Goal: Task Accomplishment & Management: Manage account settings

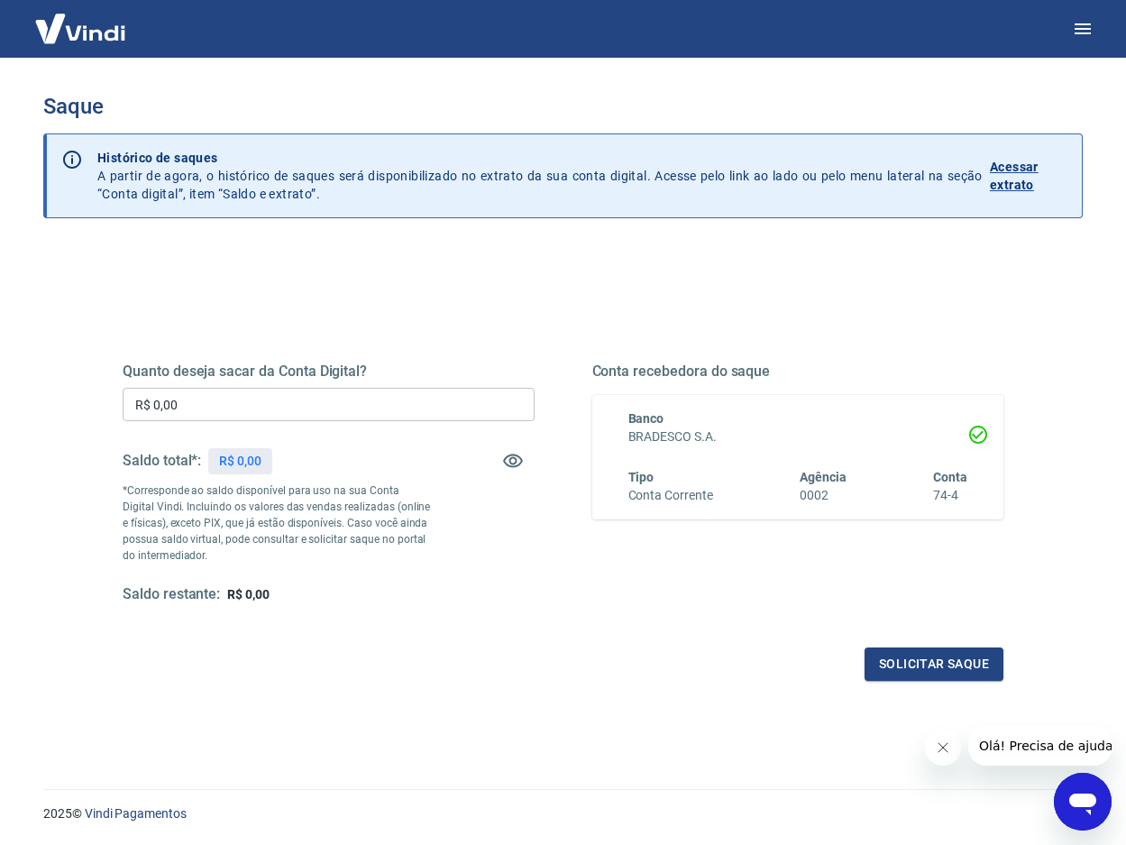
click at [301, 392] on input "R$ 0,00" at bounding box center [329, 404] width 412 height 33
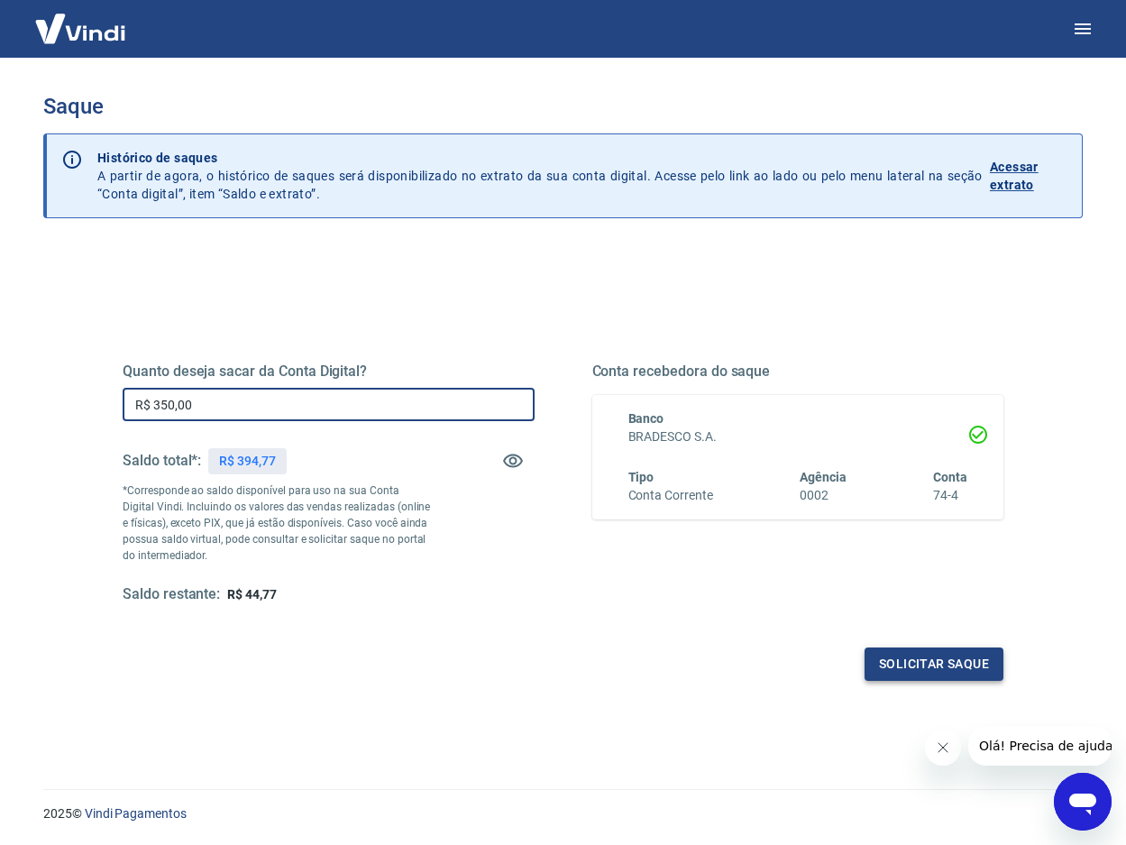
type input "R$ 350,00"
click at [913, 665] on button "Solicitar saque" at bounding box center [934, 663] width 139 height 33
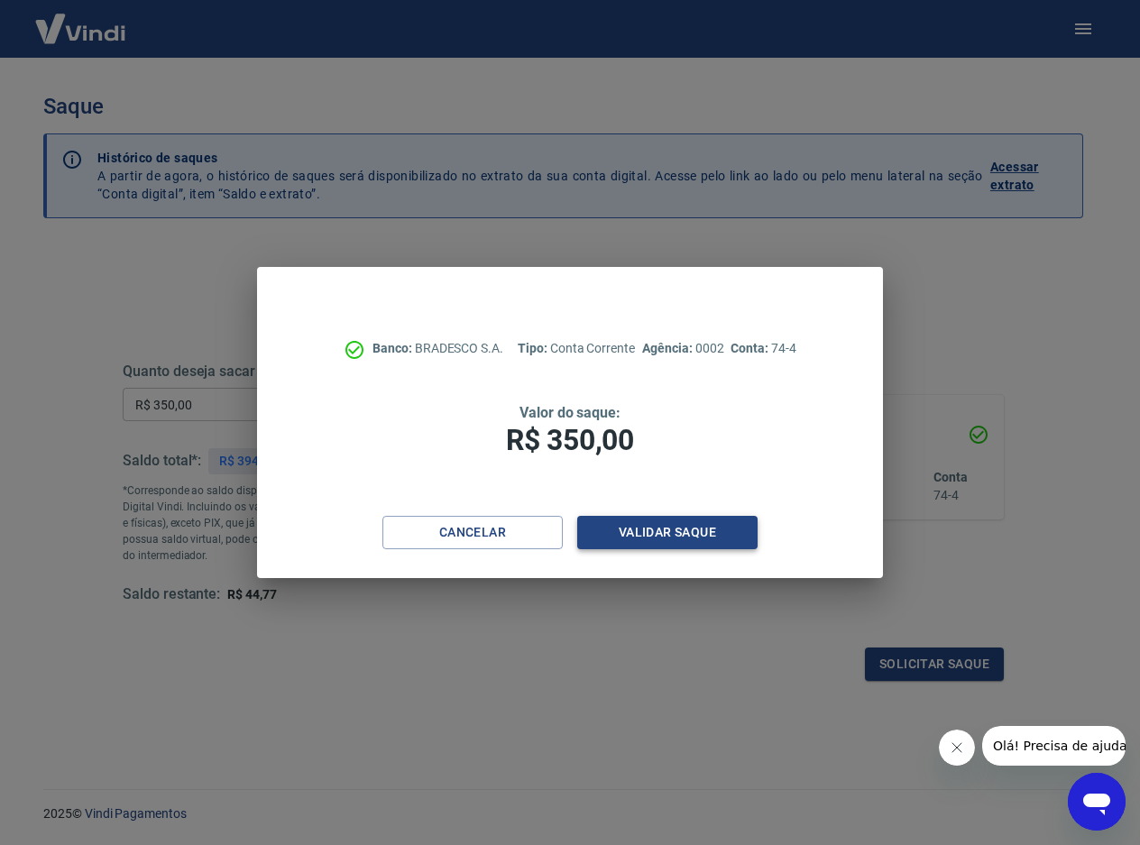
click at [660, 536] on button "Validar saque" at bounding box center [667, 532] width 180 height 33
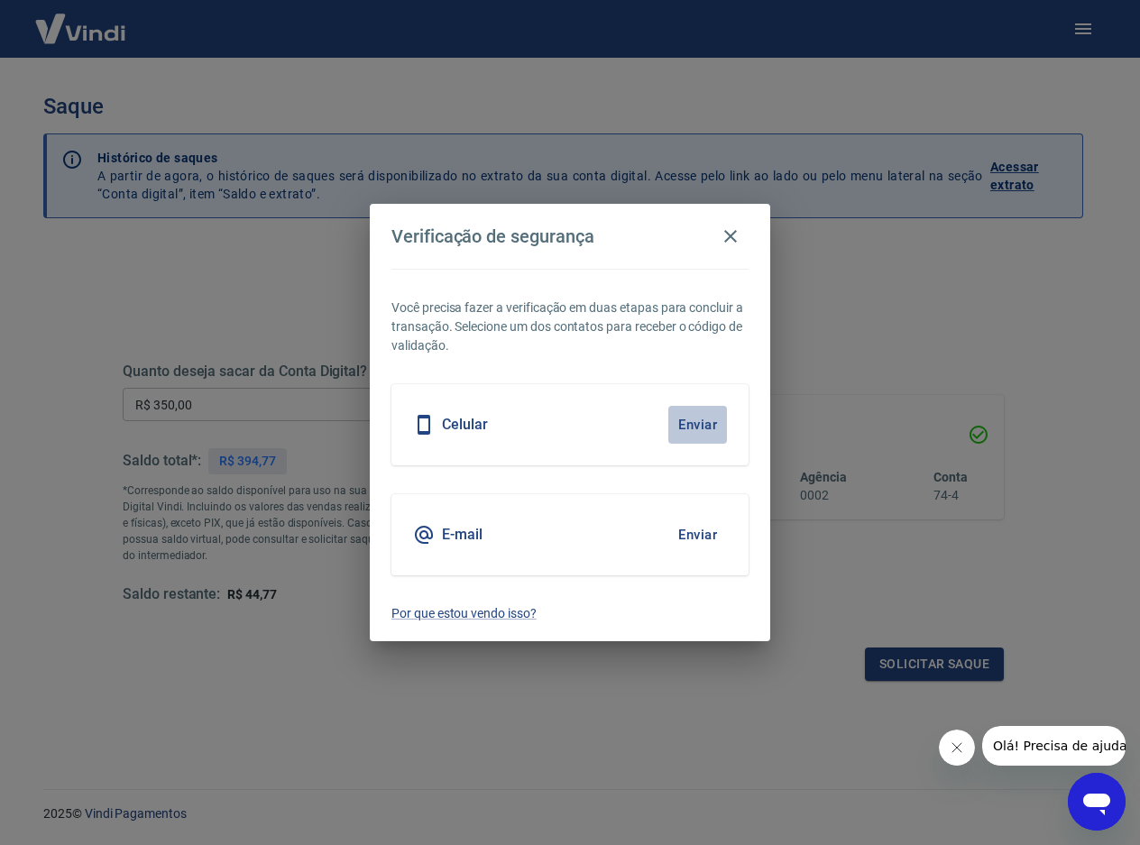
click at [690, 425] on button "Enviar" at bounding box center [697, 425] width 59 height 38
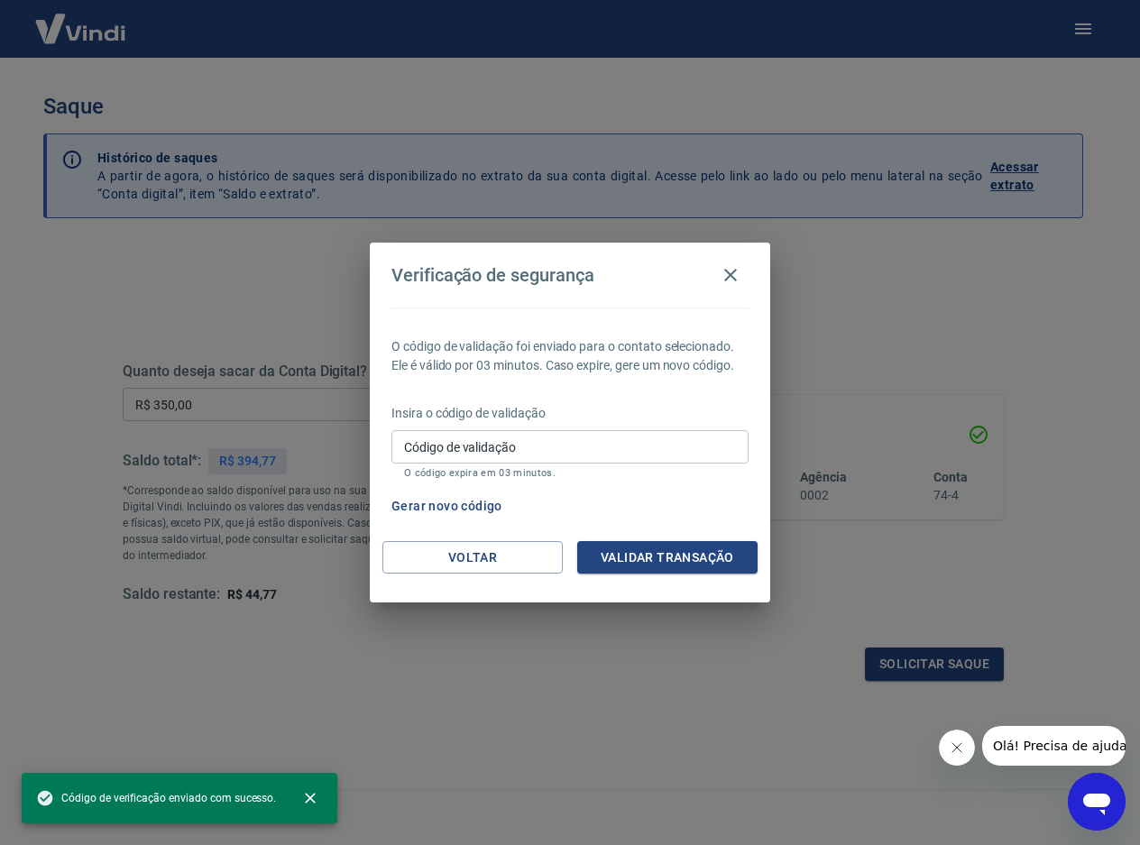
click at [650, 463] on input "Código de validação" at bounding box center [569, 446] width 357 height 33
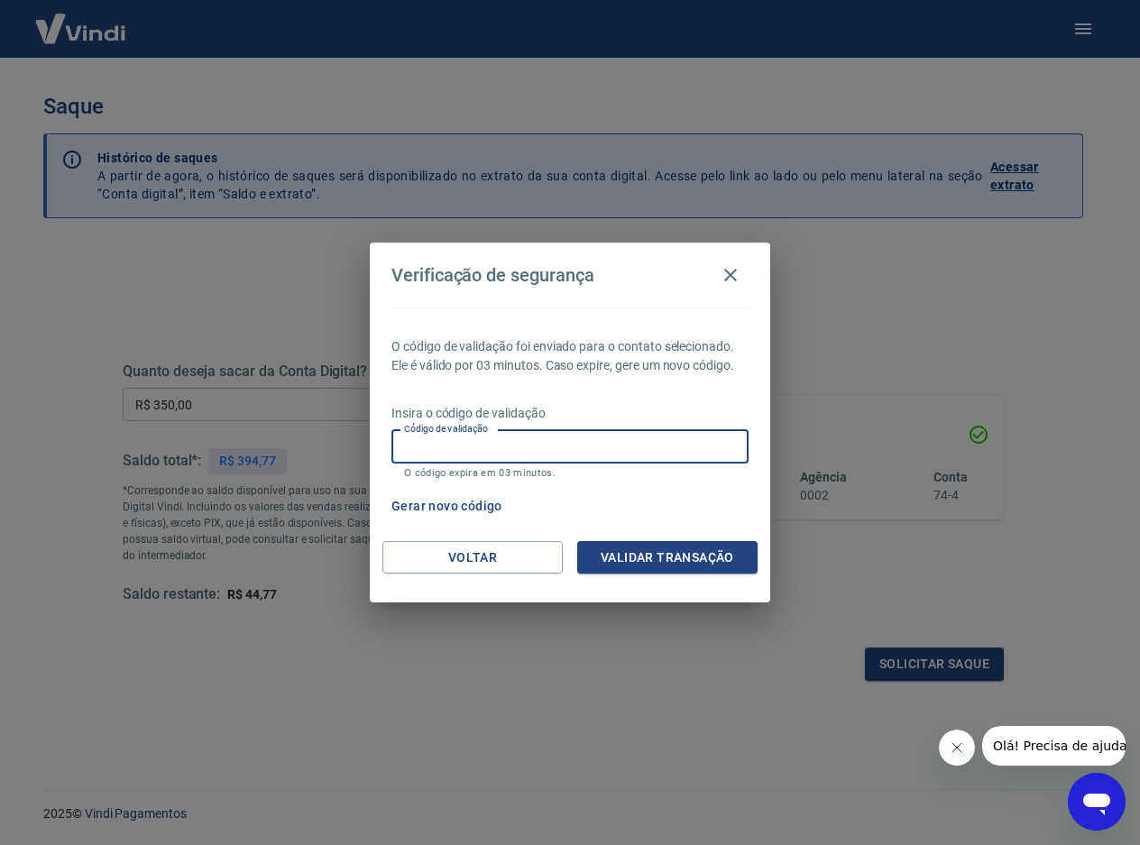
click at [605, 452] on input "Código de validação" at bounding box center [569, 446] width 357 height 33
click at [578, 447] on input "Código de validação" at bounding box center [569, 446] width 357 height 33
type input "759268"
click at [619, 545] on button "Validar transação" at bounding box center [667, 557] width 180 height 33
